Goal: Find specific page/section: Find specific page/section

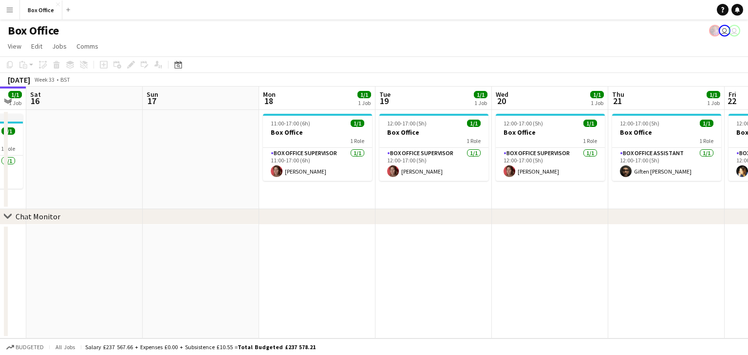
scroll to position [0, 444]
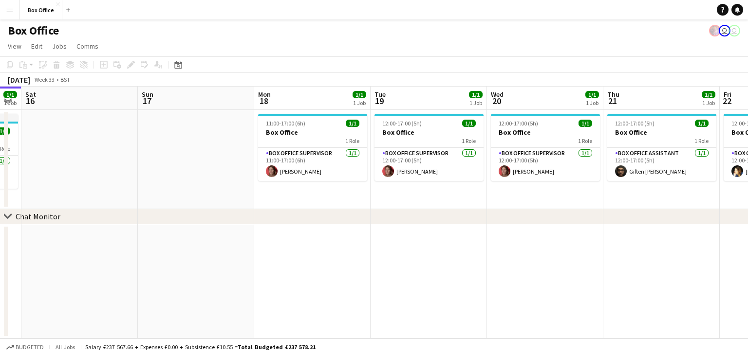
drag, startPoint x: 540, startPoint y: 237, endPoint x: 329, endPoint y: 243, distance: 211.4
click at [329, 243] on app-calendar-viewport "Tue 12 1/1 1 Job Wed 13 1/1 1 Job Thu 14 1/1 1 Job Fri 15 1/1 1 Job Sat 16 Sun …" at bounding box center [374, 213] width 748 height 252
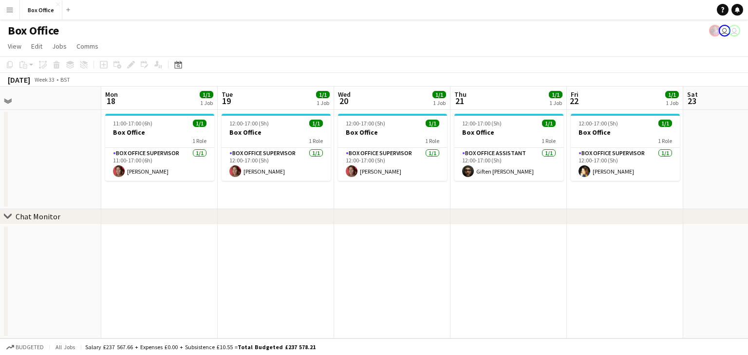
scroll to position [0, 365]
drag, startPoint x: 432, startPoint y: 256, endPoint x: 278, endPoint y: 264, distance: 153.6
click at [278, 264] on app-calendar-viewport "Thu 14 1/1 1 Job Fri 15 1/1 1 Job Sat 16 Sun 17 Mon 18 1/1 1 Job Tue 19 1/1 1 J…" at bounding box center [374, 213] width 748 height 252
drag, startPoint x: 515, startPoint y: 217, endPoint x: 286, endPoint y: 214, distance: 228.8
click at [286, 214] on div "chevron-right Chat Monitor" at bounding box center [374, 217] width 748 height 16
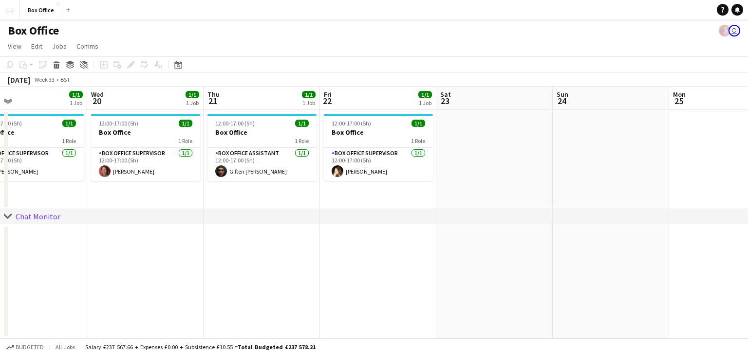
drag, startPoint x: 404, startPoint y: 248, endPoint x: 154, endPoint y: 237, distance: 250.4
click at [154, 237] on app-calendar-viewport "Sat 16 Sun 17 Mon 18 1/1 1 Job Tue 19 1/1 1 Job Wed 20 1/1 1 Job Thu 21 1/1 1 J…" at bounding box center [374, 213] width 748 height 252
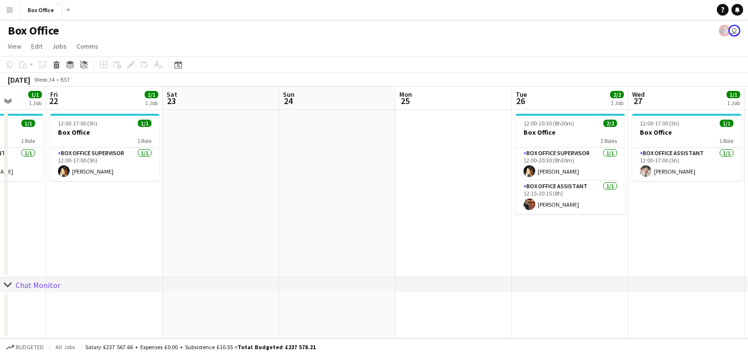
scroll to position [0, 319]
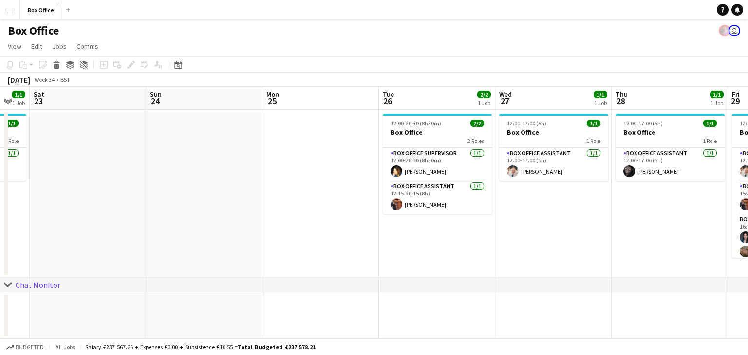
drag, startPoint x: 403, startPoint y: 281, endPoint x: 0, endPoint y: 230, distance: 405.8
click at [0, 230] on app-calendar-viewport "Wed 20 1/1 1 Job Thu 21 1/1 1 Job Fri 22 1/1 1 Job Sat 23 Sun 24 Mon 25 Tue 26 …" at bounding box center [374, 213] width 748 height 252
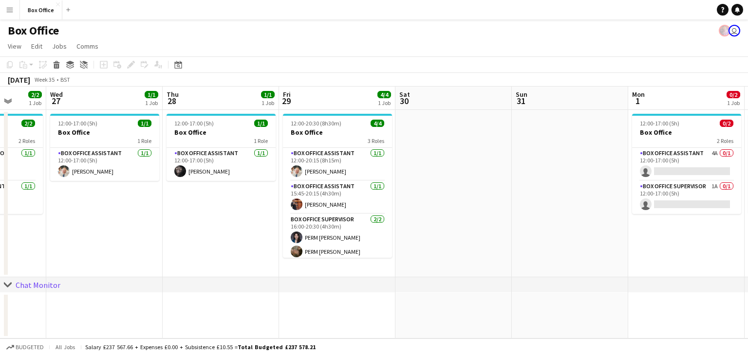
scroll to position [0, 342]
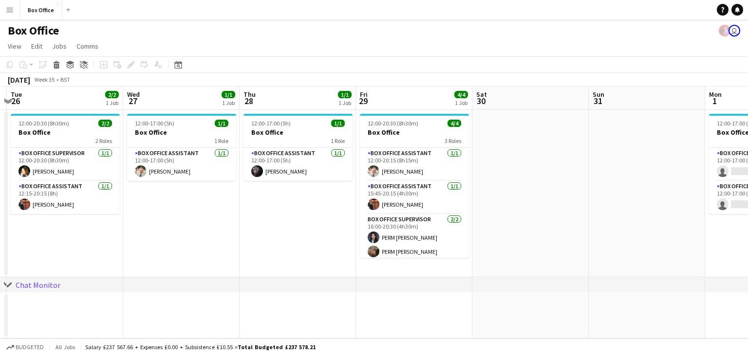
drag, startPoint x: 488, startPoint y: 244, endPoint x: 0, endPoint y: 240, distance: 487.7
click at [0, 240] on app-calendar-viewport "Sat 23 Sun 24 Mon 25 Tue 26 2/2 1 Job Wed 27 1/1 1 Job Thu 28 1/1 1 Job Fri 29 …" at bounding box center [374, 213] width 748 height 252
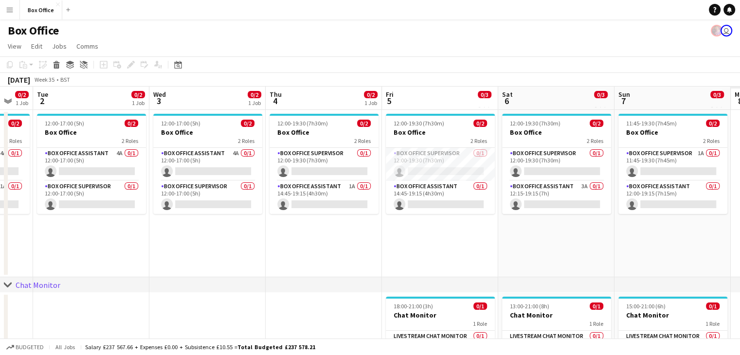
drag, startPoint x: 639, startPoint y: 259, endPoint x: 112, endPoint y: 244, distance: 526.4
click at [112, 244] on app-calendar-viewport "Fri 29 4/4 1 Job Sat 30 Sun 31 Mon 1 0/2 1 Job Tue 2 0/2 1 Job Wed 3 0/2 1 Job …" at bounding box center [370, 236] width 740 height 298
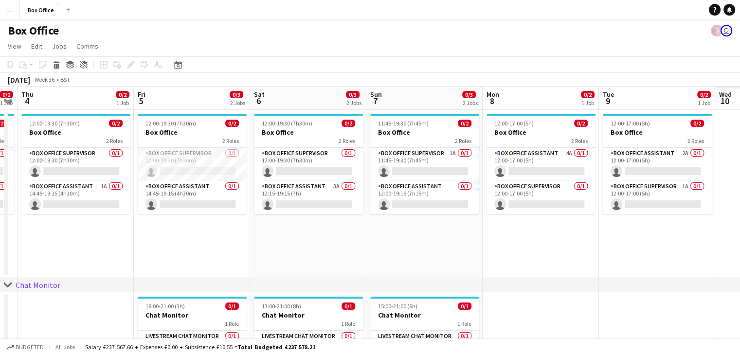
scroll to position [0, 333]
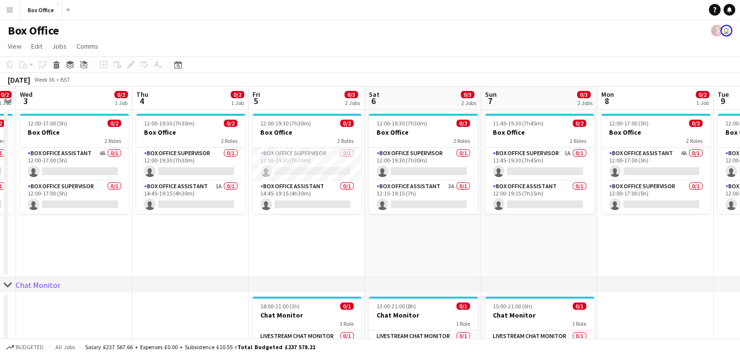
drag, startPoint x: 553, startPoint y: 261, endPoint x: 275, endPoint y: 230, distance: 280.6
click at [275, 230] on app-calendar-viewport "Sun 31 Mon 1 0/2 1 Job Tue 2 0/2 1 Job Wed 3 0/2 1 Job Thu 4 0/2 1 Job Fri 5 0/…" at bounding box center [370, 236] width 740 height 298
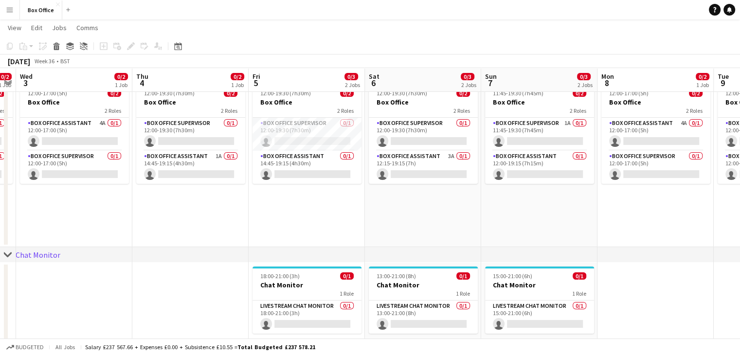
scroll to position [0, 280]
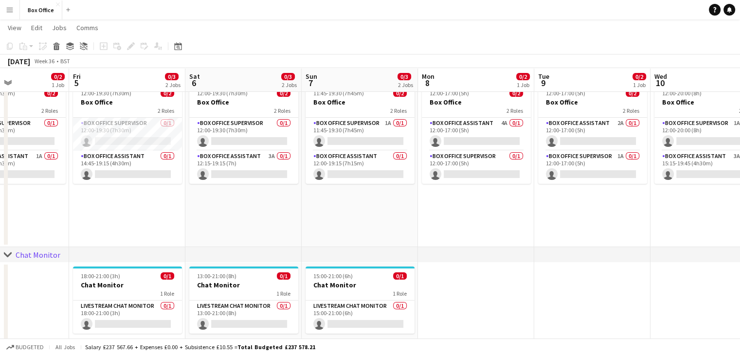
drag, startPoint x: 275, startPoint y: 230, endPoint x: 95, endPoint y: 225, distance: 179.2
click at [95, 225] on app-calendar-viewport "Tue 2 0/2 1 Job Wed 3 0/2 1 Job Thu 4 0/2 1 Job Fri 5 0/3 2 Jobs Sat 6 0/3 2 Jo…" at bounding box center [370, 182] width 740 height 346
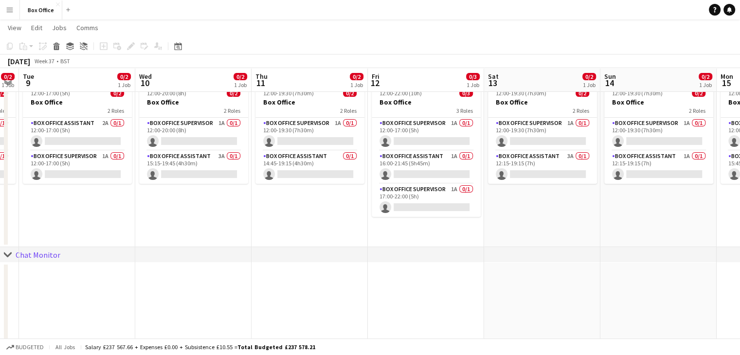
scroll to position [0, 447]
drag, startPoint x: 557, startPoint y: 232, endPoint x: 41, endPoint y: 196, distance: 517.2
click at [41, 196] on app-calendar-viewport "Fri 5 0/3 2 Jobs Sat 6 0/3 2 Jobs Sun 7 0/3 2 Jobs Mon 8 0/2 1 Job Tue 9 0/2 1 …" at bounding box center [370, 182] width 740 height 346
